Goal: Entertainment & Leisure: Consume media (video, audio)

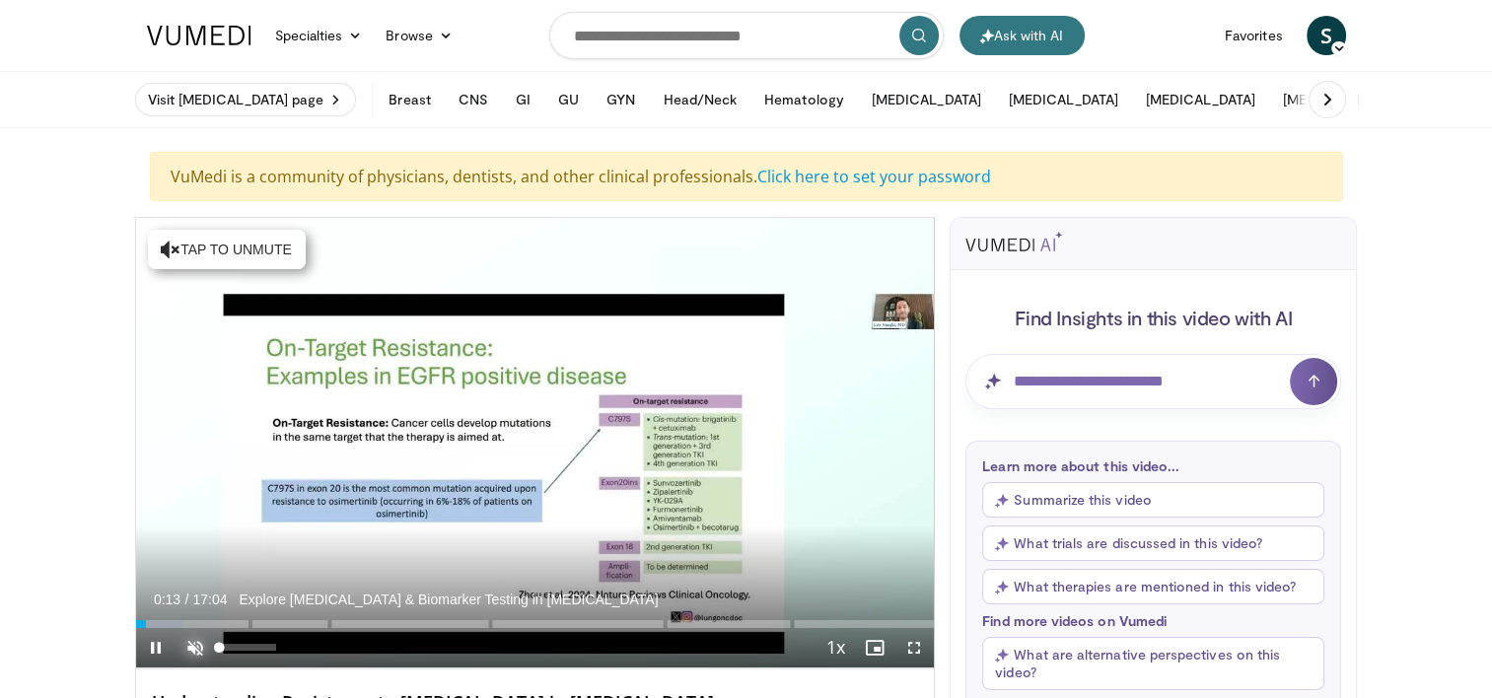
click at [196, 643] on span "Video Player" at bounding box center [195, 647] width 39 height 39
click at [919, 645] on span "Video Player" at bounding box center [913, 647] width 39 height 39
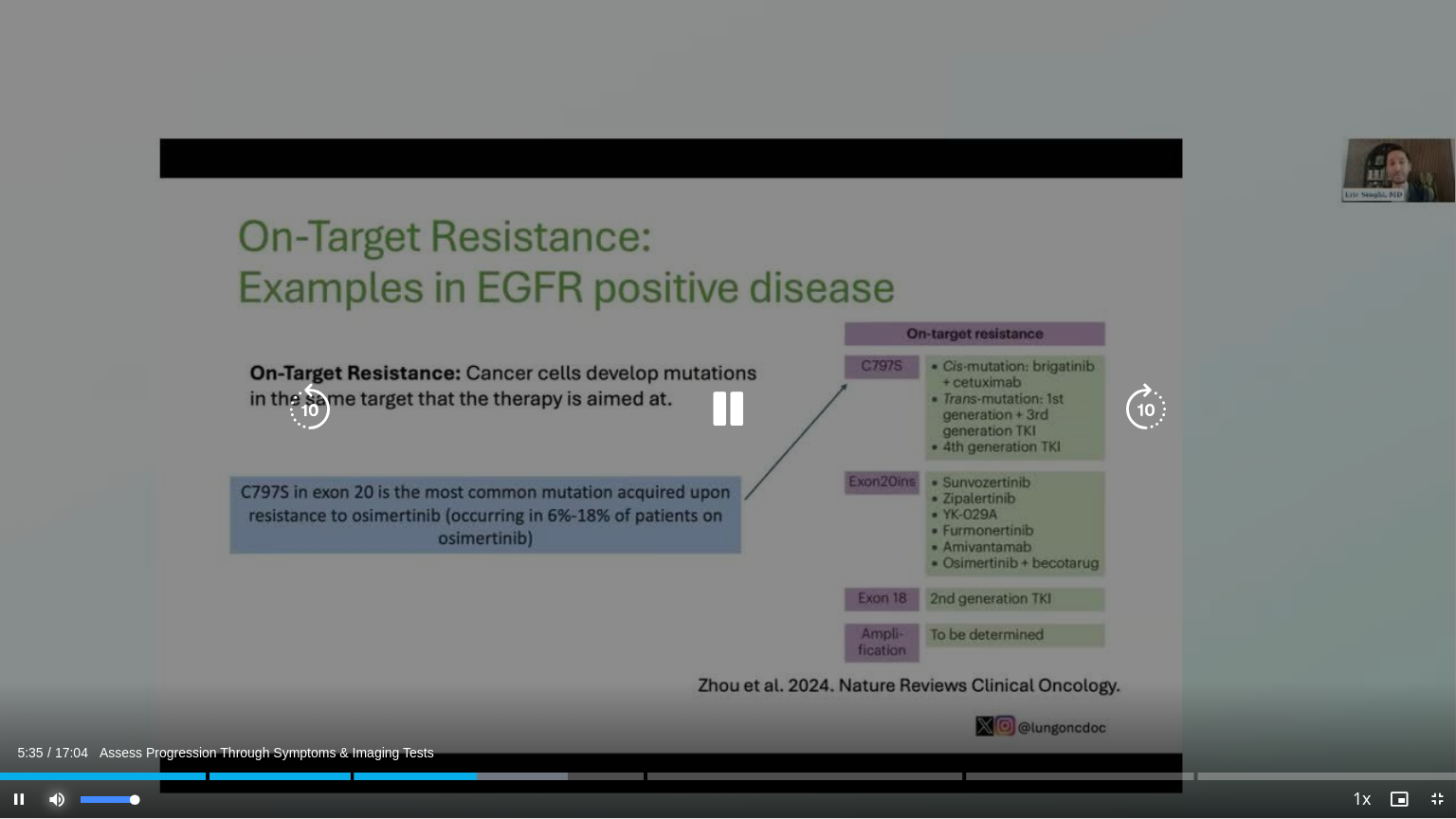
drag, startPoint x: 46, startPoint y: 792, endPoint x: 52, endPoint y: 776, distance: 17.1
click at [52, 670] on div "Current Time 5:35 / Duration 17:04 Assess Progression Through Symptoms & Imagin…" at bounding box center [728, 799] width 1456 height 37
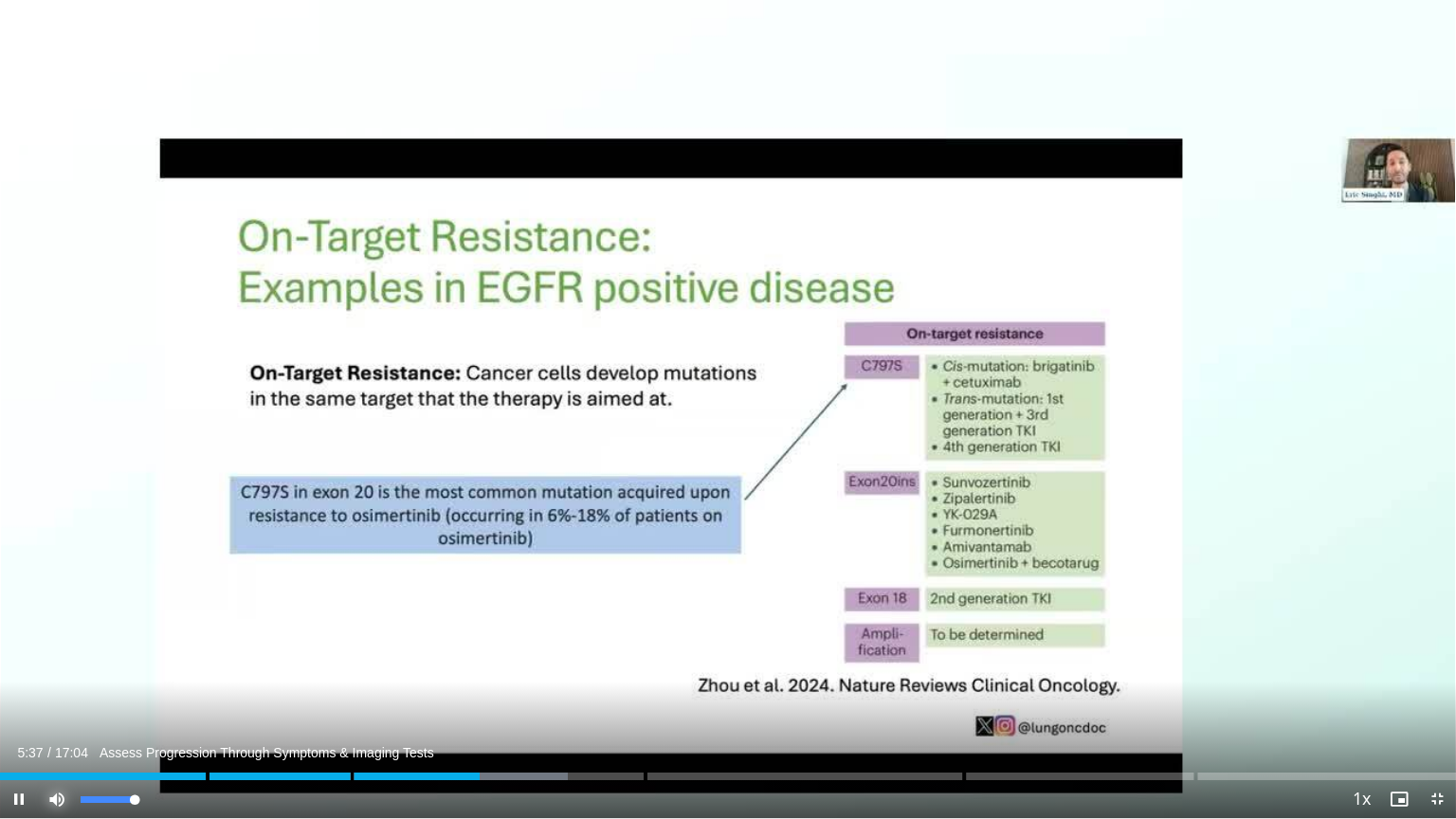
click at [43, 670] on span "Video Player" at bounding box center [56, 799] width 37 height 37
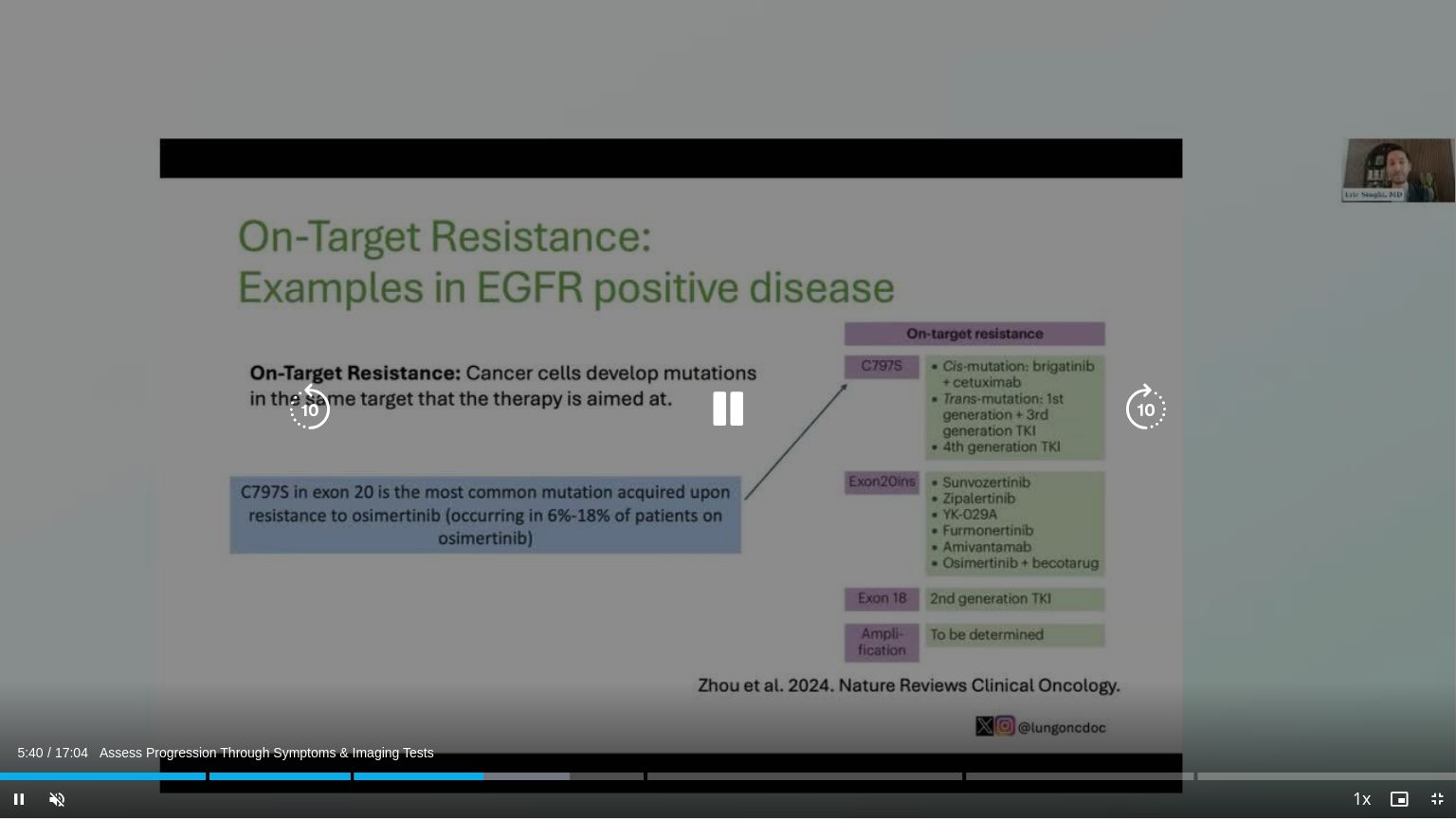
click at [46, 35] on div "10 seconds Tap to unmute" at bounding box center [728, 409] width 1456 height 818
drag, startPoint x: 49, startPoint y: 35, endPoint x: 27, endPoint y: 59, distance: 32.6
click at [27, 61] on div "10 seconds Tap to unmute" at bounding box center [728, 409] width 1456 height 818
drag, startPoint x: 35, startPoint y: 27, endPoint x: 172, endPoint y: 37, distance: 137.4
click at [81, 46] on div "10 seconds Tap to unmute" at bounding box center [728, 409] width 1456 height 818
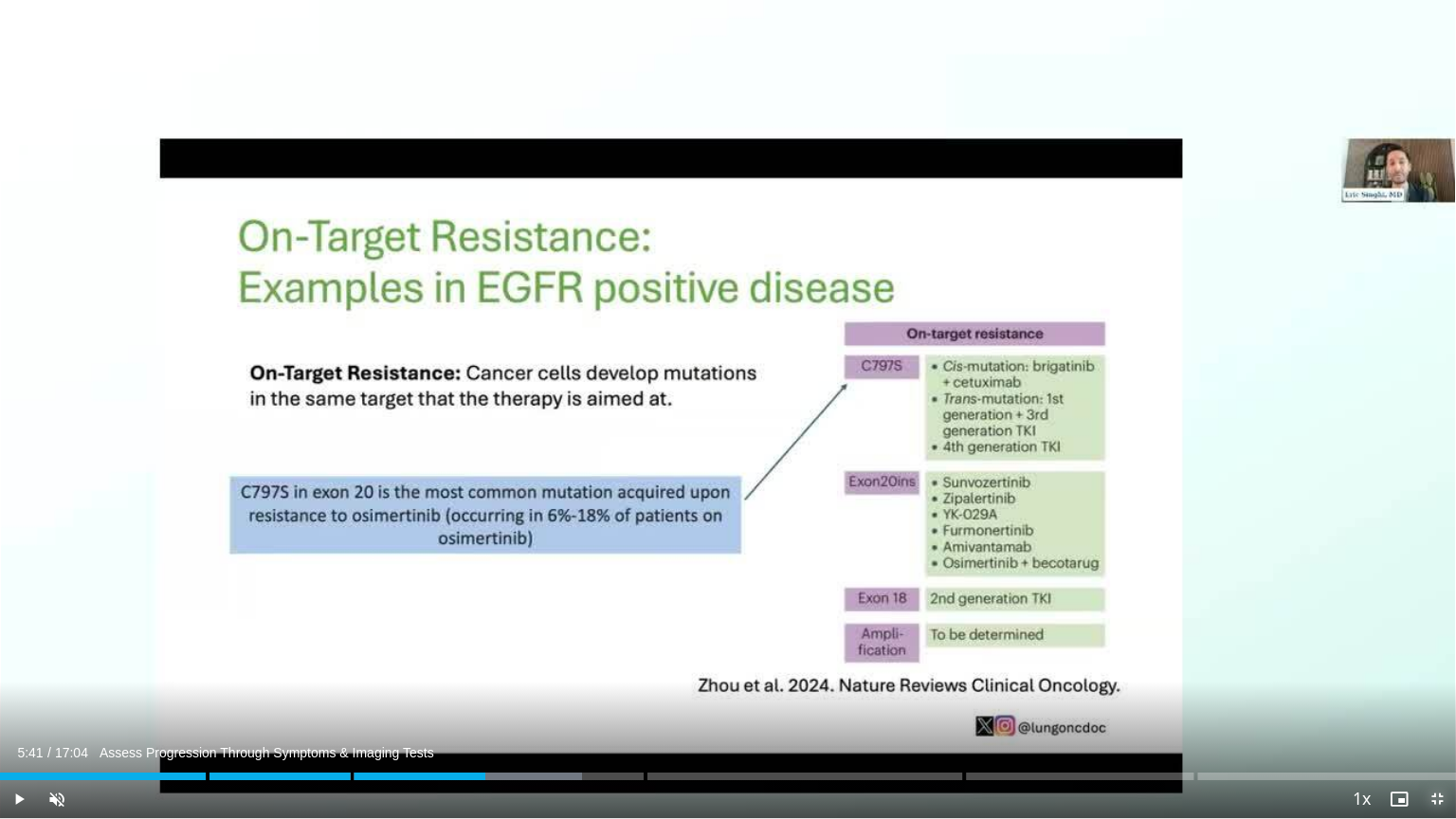
click at [1435, 670] on span "Video Player" at bounding box center [1436, 799] width 37 height 37
